Goal: Navigation & Orientation: Understand site structure

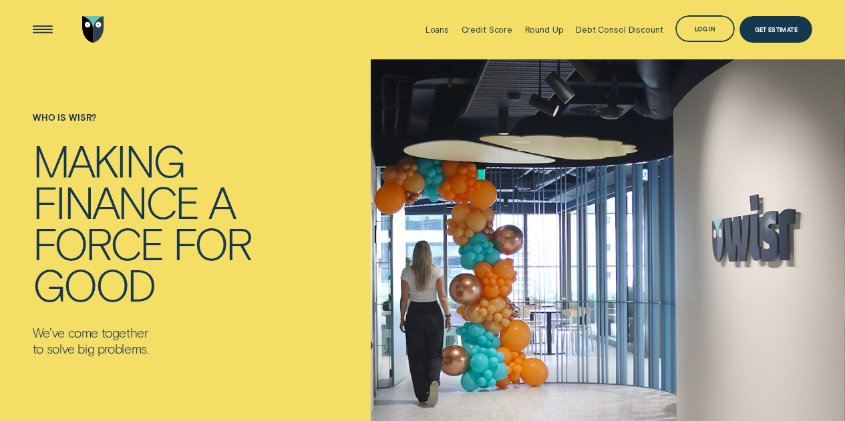
click at [284, 38] on div "Loans Credit Score Round Up Debt Consol Discount Log in Log in Customer Dashboa…" at bounding box center [422, 29] width 779 height 59
click at [443, 31] on div "Loans" at bounding box center [436, 30] width 23 height 10
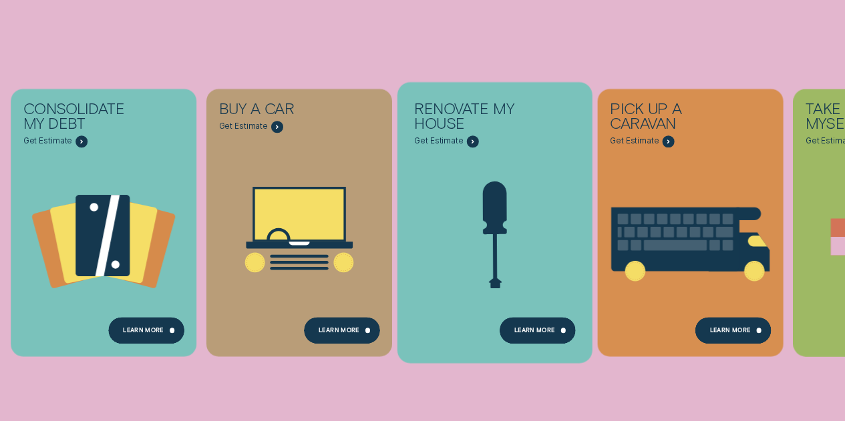
scroll to position [168, 0]
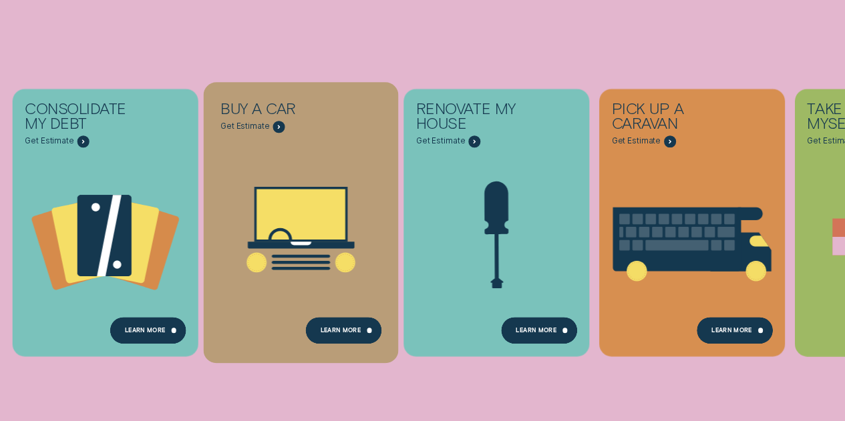
click at [345, 252] on icon "Buy a car - Learn more" at bounding box center [301, 230] width 195 height 148
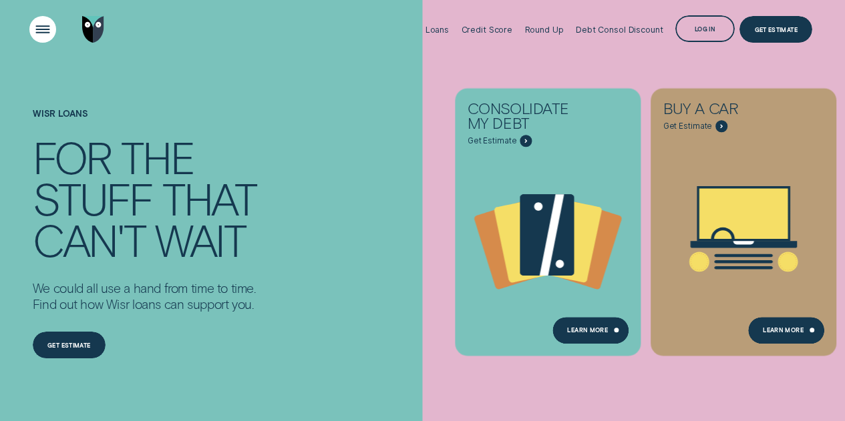
click at [40, 41] on div "Open Menu" at bounding box center [42, 30] width 38 height 38
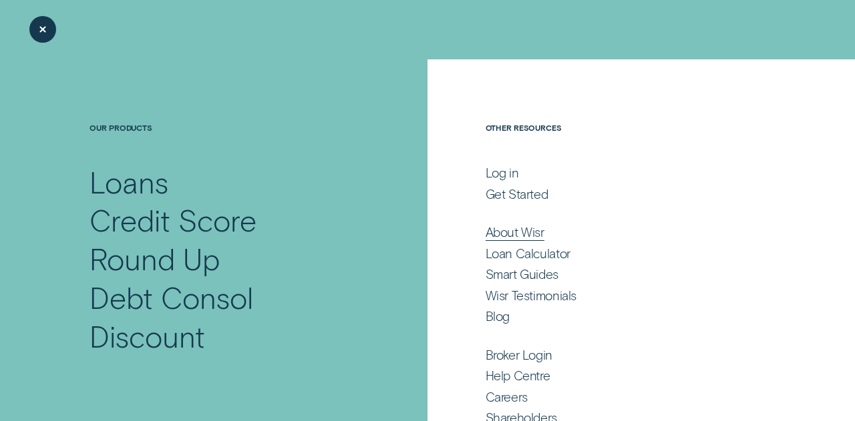
click at [515, 234] on div "About Wisr" at bounding box center [514, 232] width 59 height 16
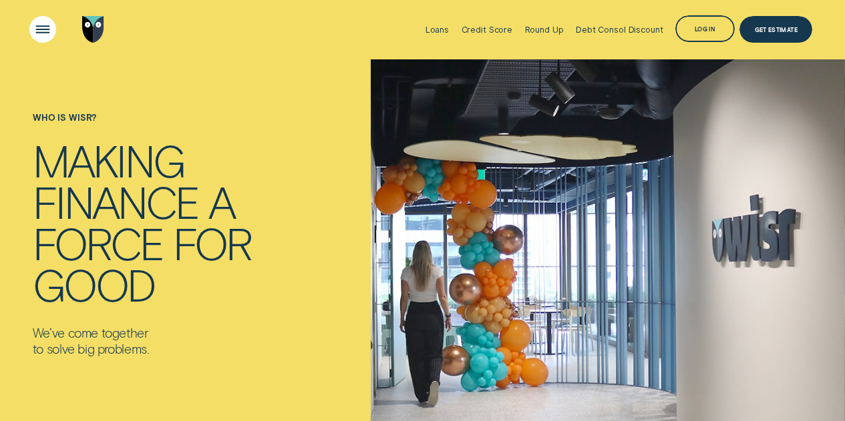
click at [42, 33] on div "Open Menu" at bounding box center [42, 30] width 38 height 38
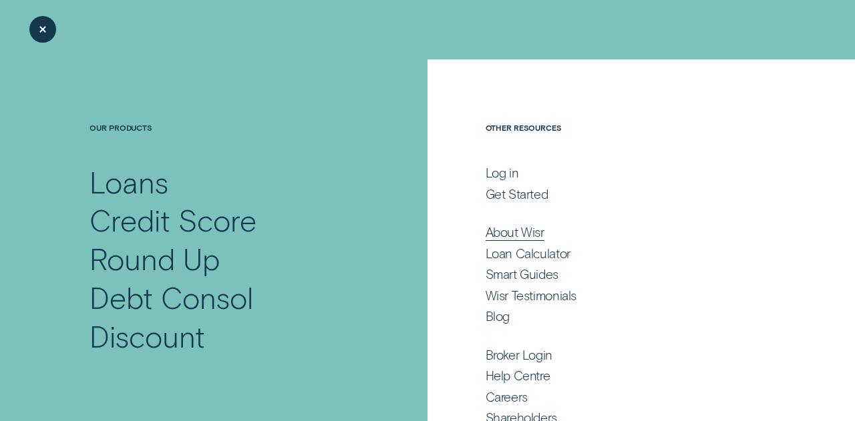
click at [516, 234] on div "About Wisr" at bounding box center [514, 232] width 59 height 16
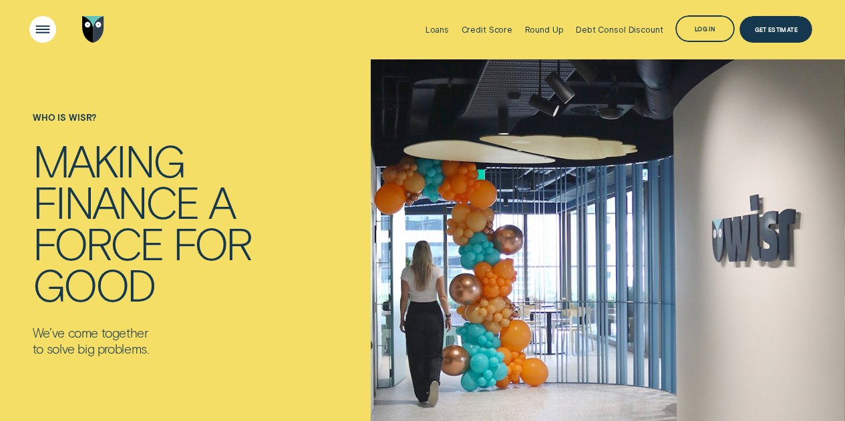
click at [52, 28] on div "Open Menu" at bounding box center [42, 30] width 38 height 38
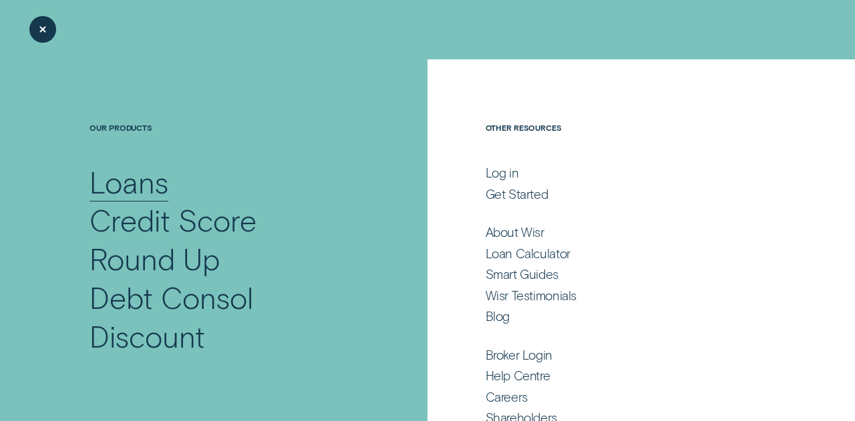
click at [138, 174] on div "Loans" at bounding box center [128, 182] width 79 height 39
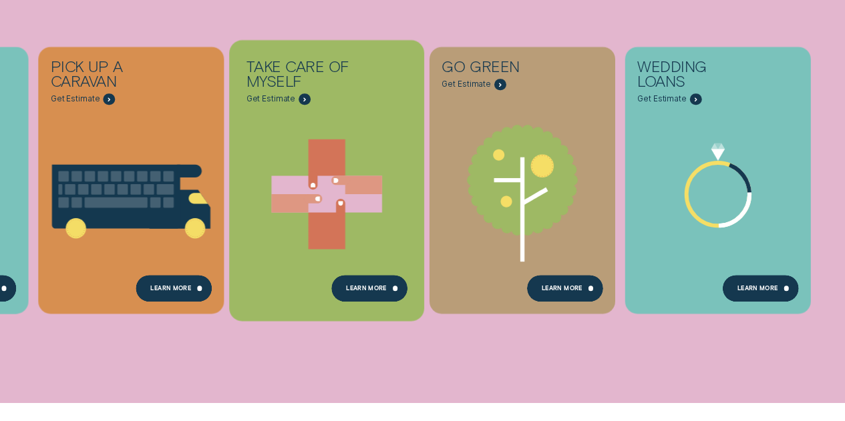
scroll to position [488, 0]
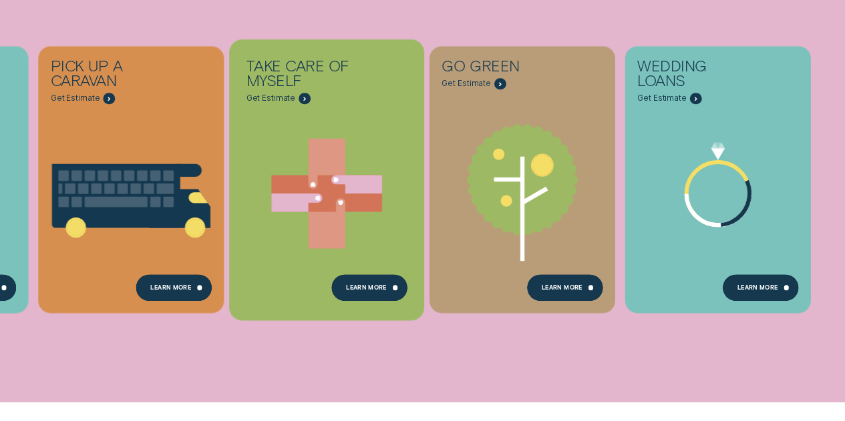
click at [356, 240] on icon "Take care of myself - Learn more" at bounding box center [326, 194] width 195 height 148
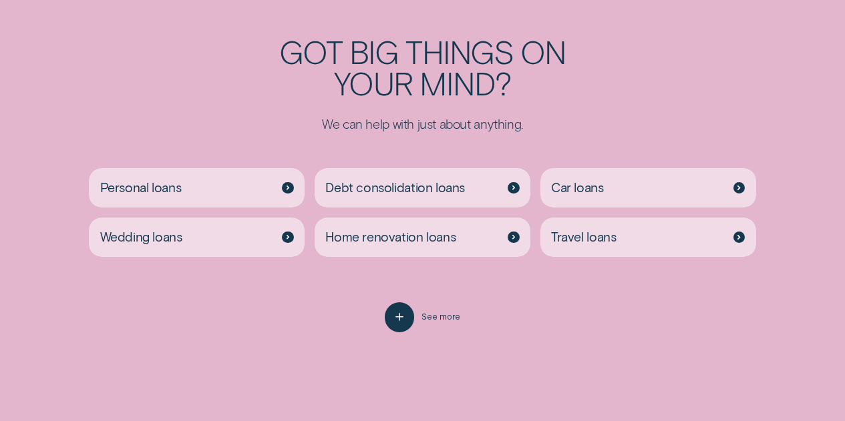
scroll to position [2341, 0]
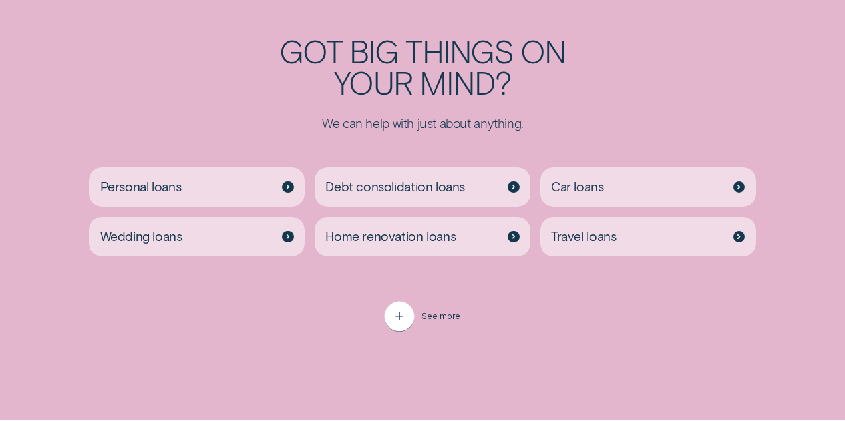
click at [397, 325] on icon "button" at bounding box center [399, 317] width 15 height 21
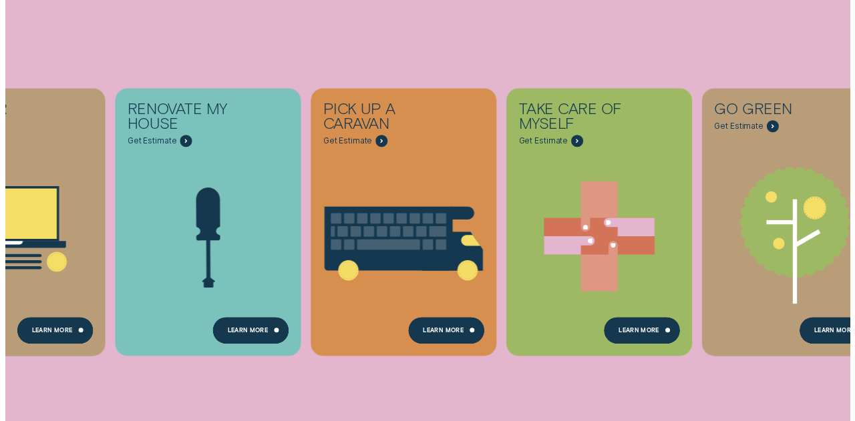
scroll to position [0, 0]
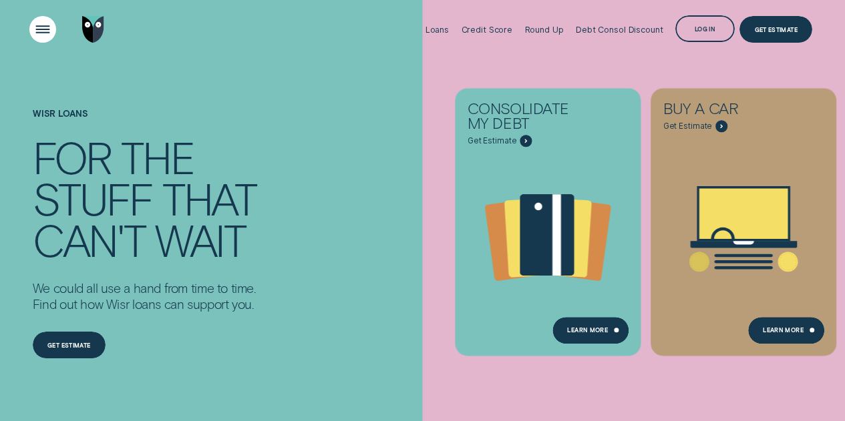
click at [29, 32] on div "Open Menu" at bounding box center [42, 30] width 38 height 38
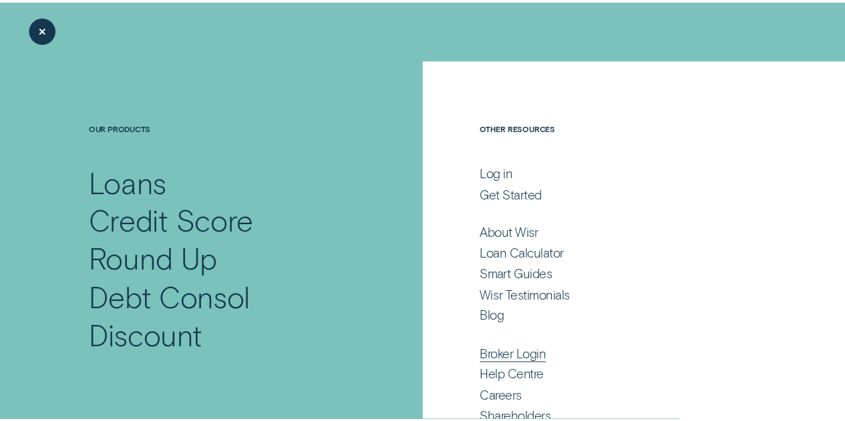
scroll to position [43, 0]
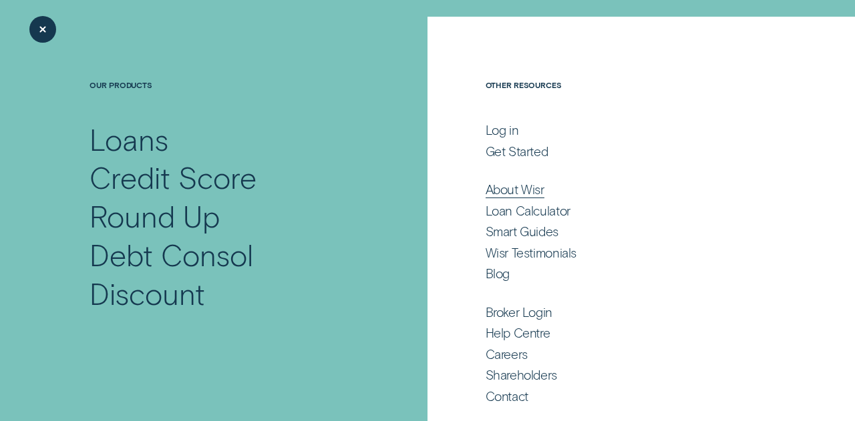
click at [518, 196] on div "About Wisr" at bounding box center [514, 190] width 59 height 16
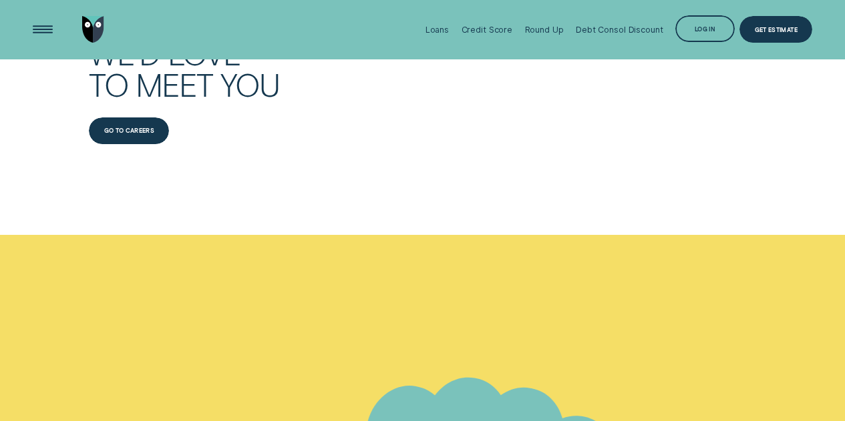
scroll to position [5170, 0]
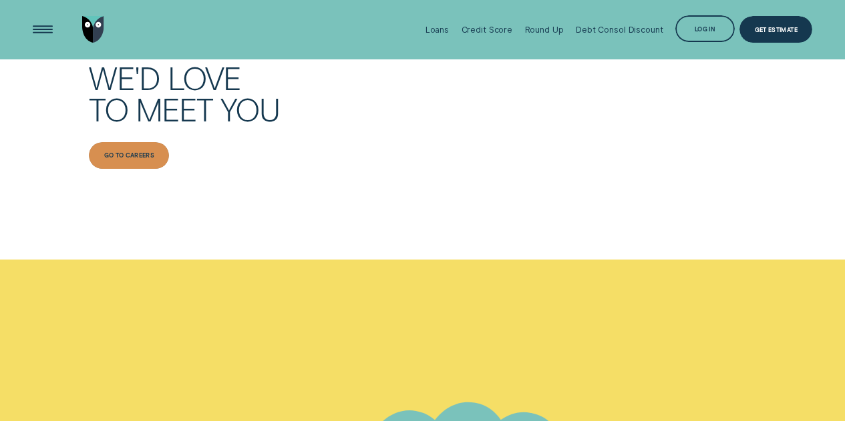
click at [137, 169] on div "Go to Careers" at bounding box center [129, 155] width 80 height 27
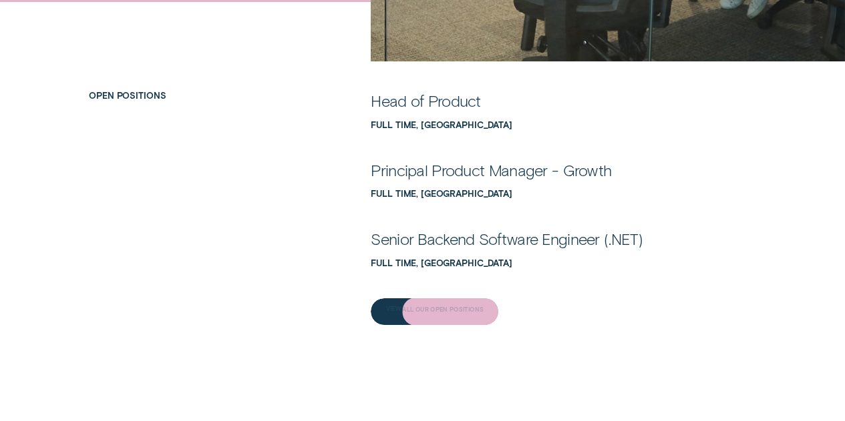
scroll to position [445, 0]
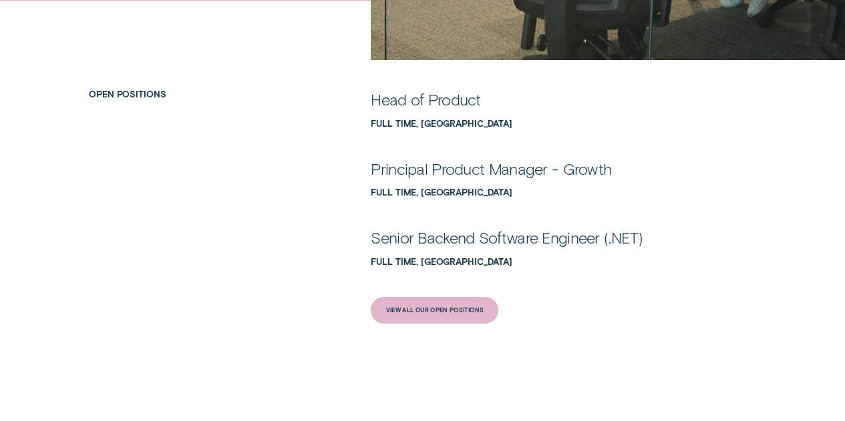
click at [432, 305] on div "View All Our Open Positions" at bounding box center [435, 310] width 128 height 27
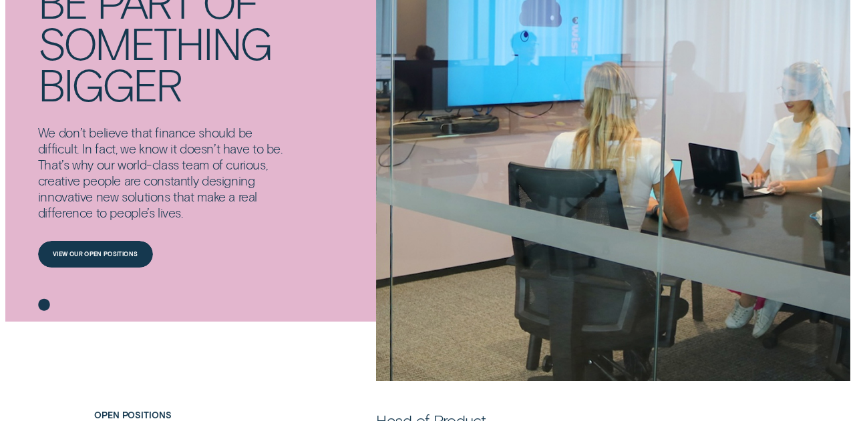
scroll to position [0, 0]
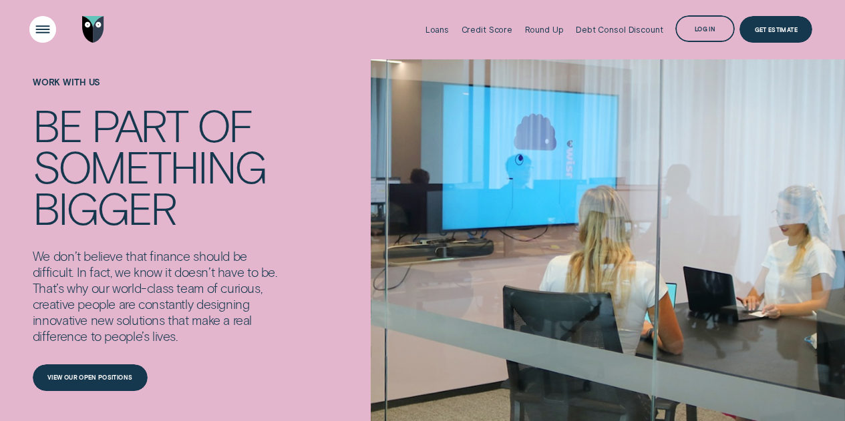
click at [45, 29] on div "Open Menu" at bounding box center [42, 30] width 38 height 38
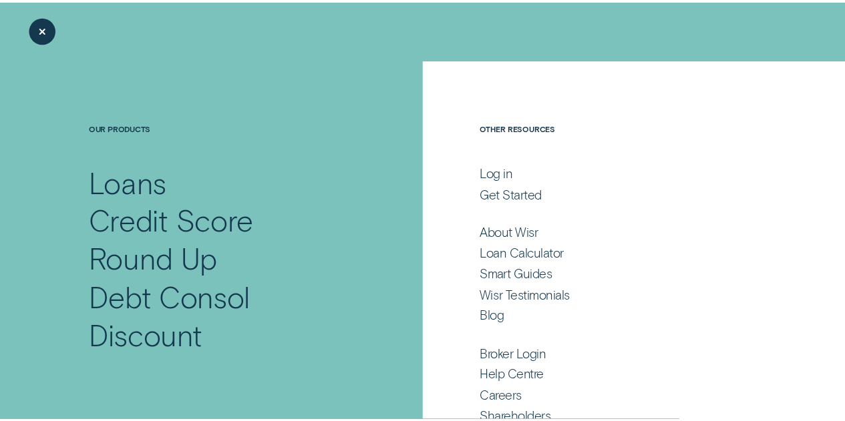
scroll to position [43, 0]
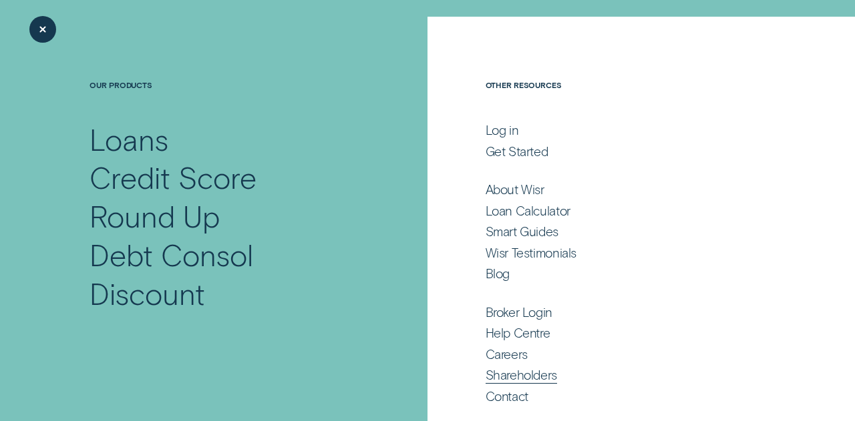
click at [491, 375] on div "Shareholders" at bounding box center [520, 375] width 71 height 16
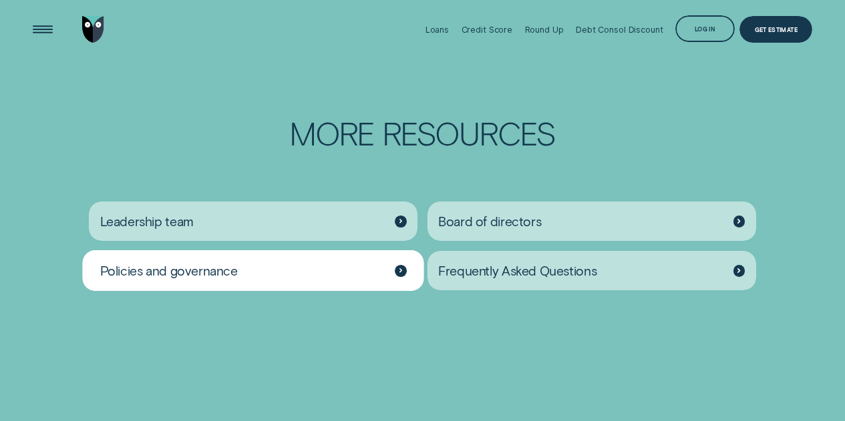
scroll to position [1432, 0]
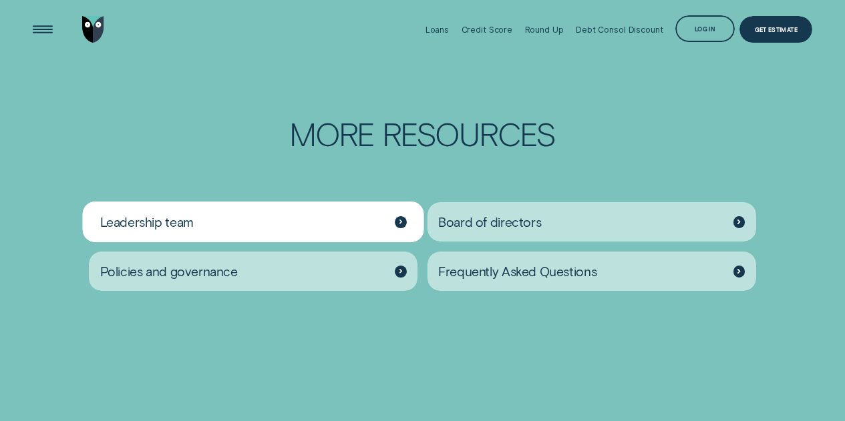
click at [394, 222] on div "Leadership team" at bounding box center [253, 221] width 329 height 39
